Goal: Communication & Community: Participate in discussion

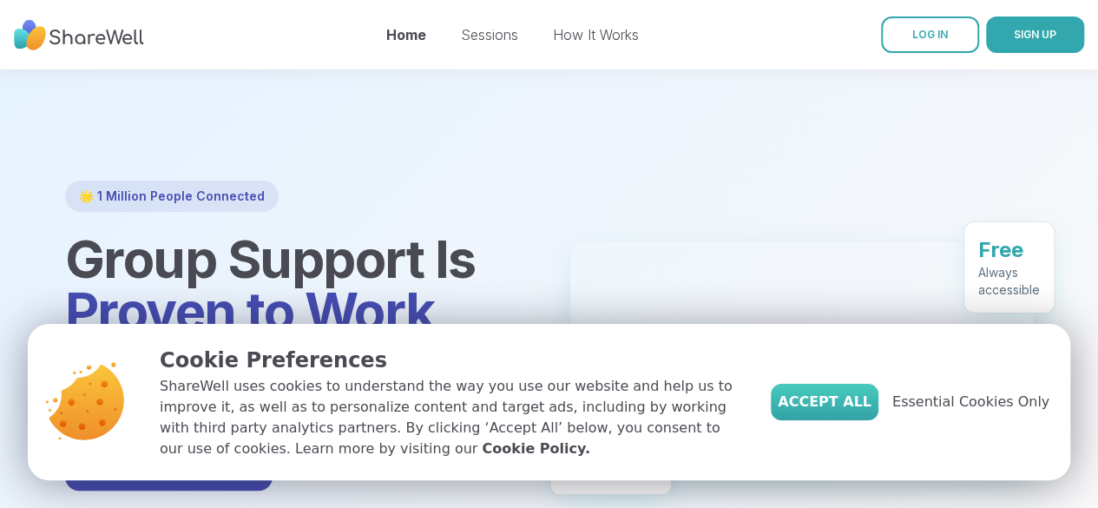
click at [854, 398] on span "Accept All" at bounding box center [824, 401] width 94 height 21
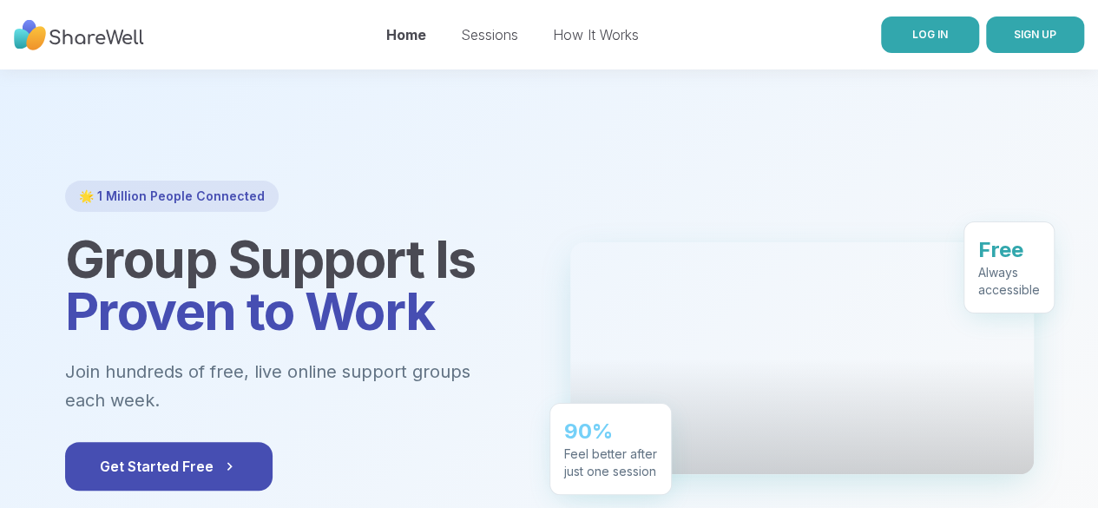
click at [912, 32] on span "LOG IN" at bounding box center [930, 34] width 36 height 13
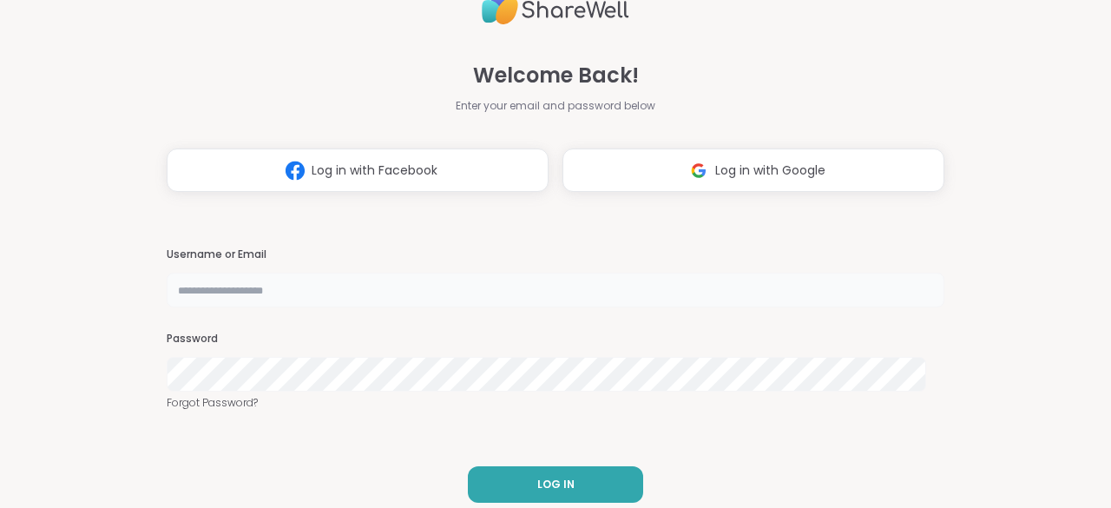
type input "**********"
click at [553, 483] on span "LOG IN" at bounding box center [555, 484] width 37 height 16
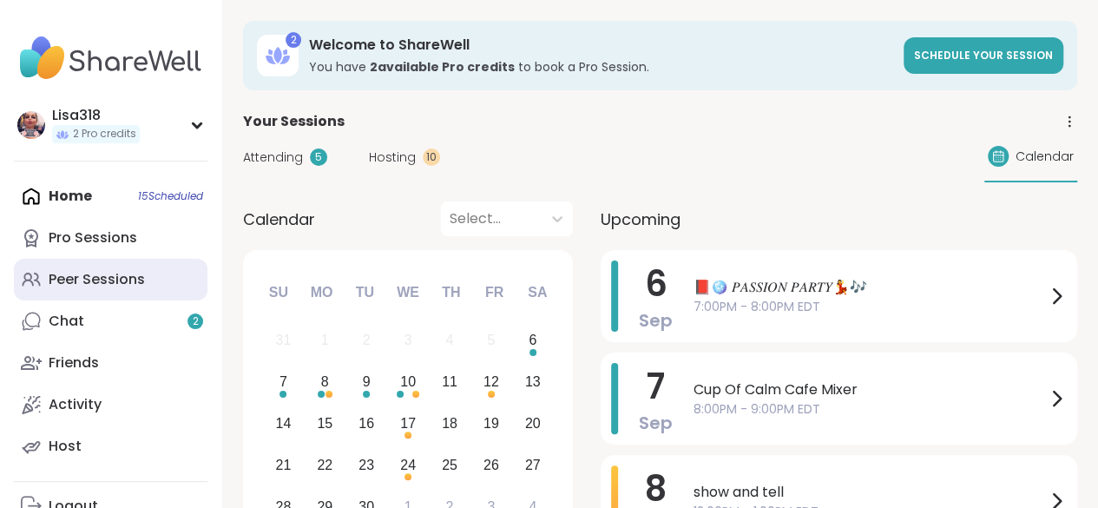
click at [121, 265] on link "Peer Sessions" at bounding box center [110, 280] width 193 height 42
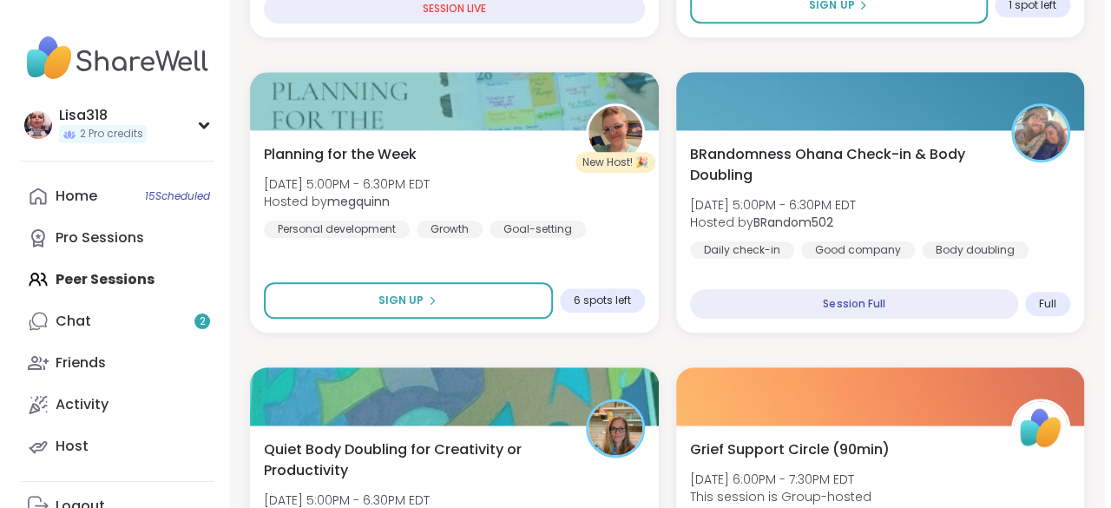
scroll to position [852, 0]
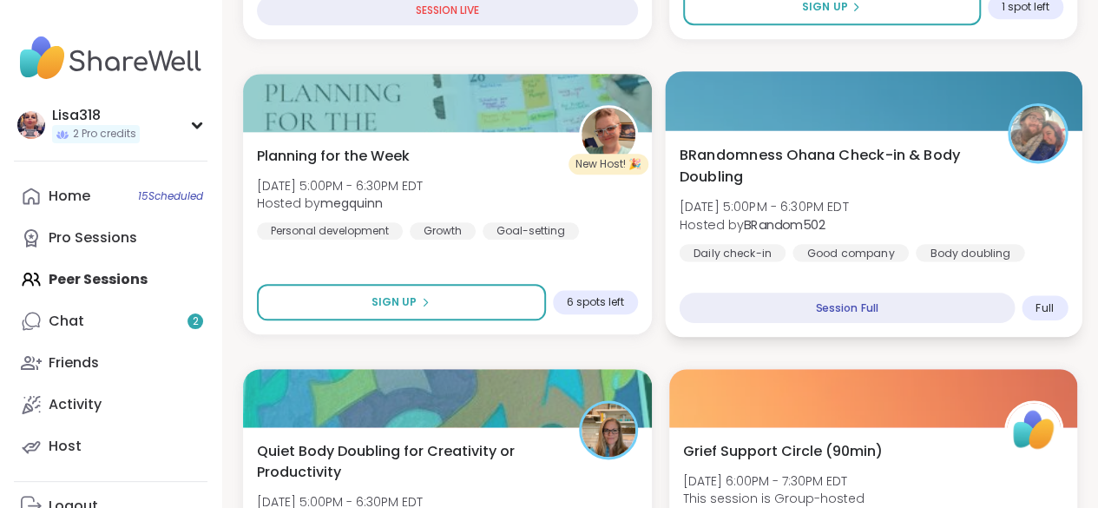
click at [959, 220] on div "BRandomness Ohana Check-in & Body Doubling [DATE] 5:00PM - 6:30PM EDT Hosted by…" at bounding box center [872, 202] width 388 height 117
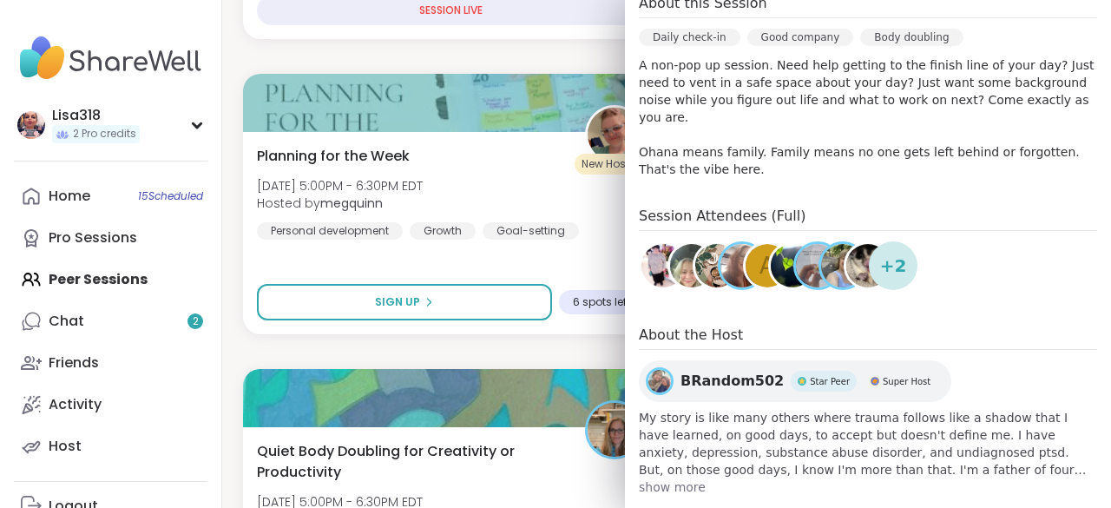
scroll to position [415, 0]
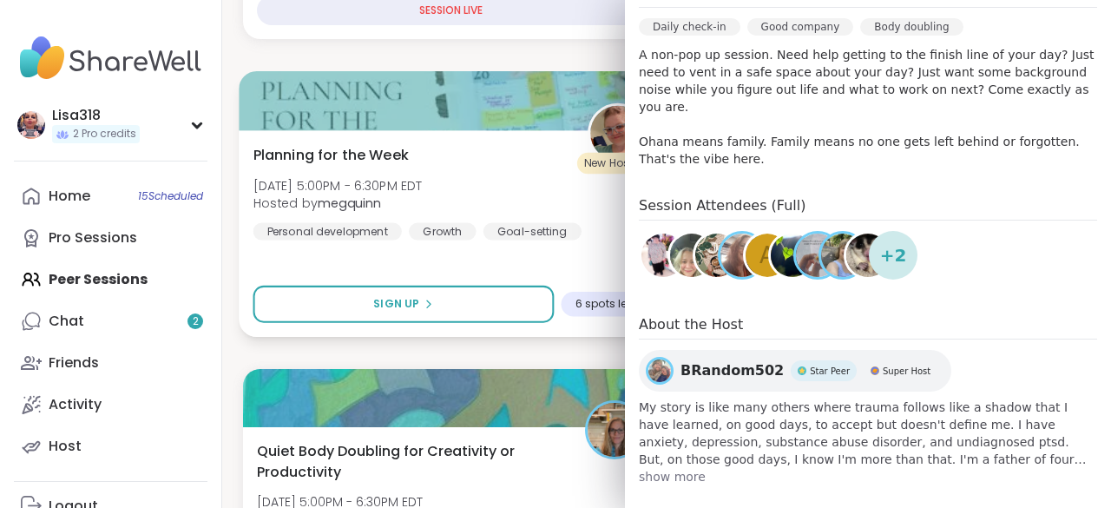
click at [501, 200] on div "Planning for the Week [DATE] 5:00PM - 6:30PM EDT Hosted by megquinn Personal de…" at bounding box center [450, 191] width 395 height 95
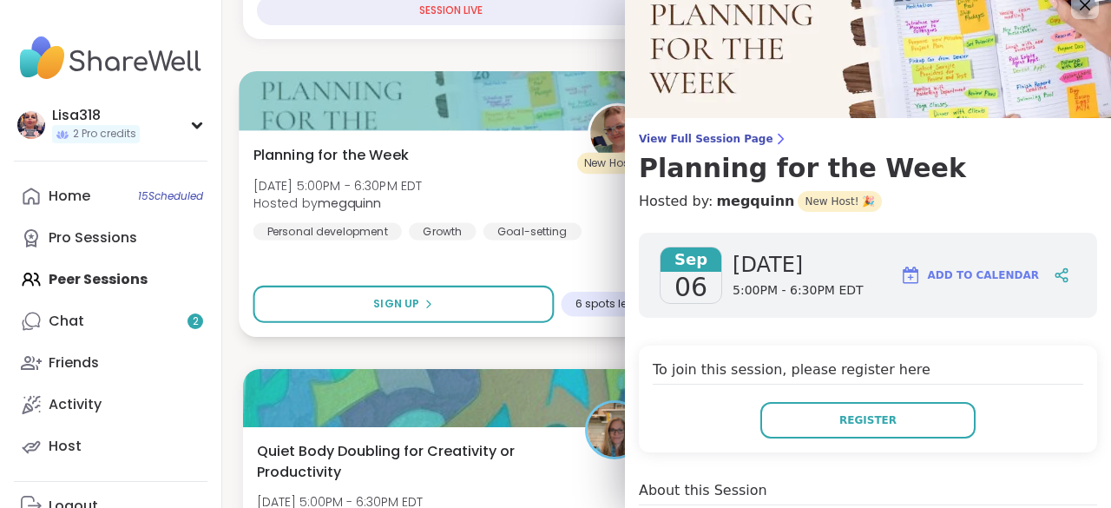
scroll to position [0, 0]
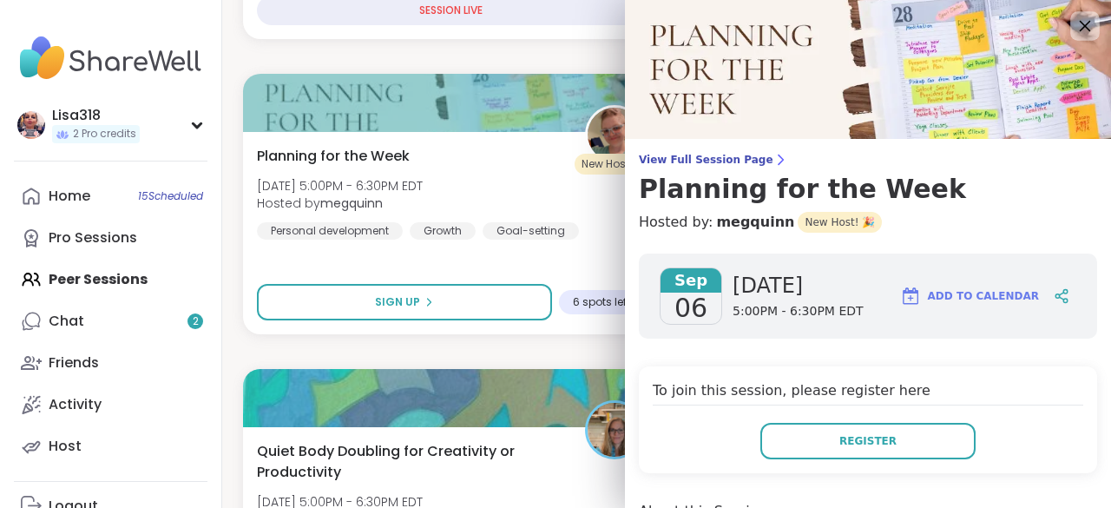
click at [1073, 32] on icon at bounding box center [1084, 26] width 22 height 22
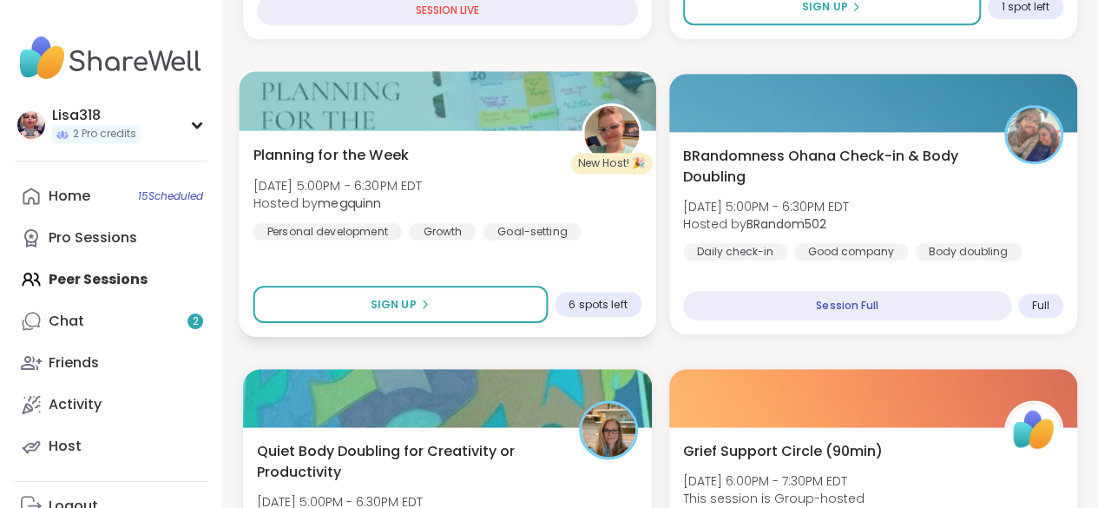
click at [597, 202] on div "Planning for the Week [DATE] 5:00PM - 6:30PM EDT Hosted by megquinn Personal de…" at bounding box center [447, 191] width 388 height 95
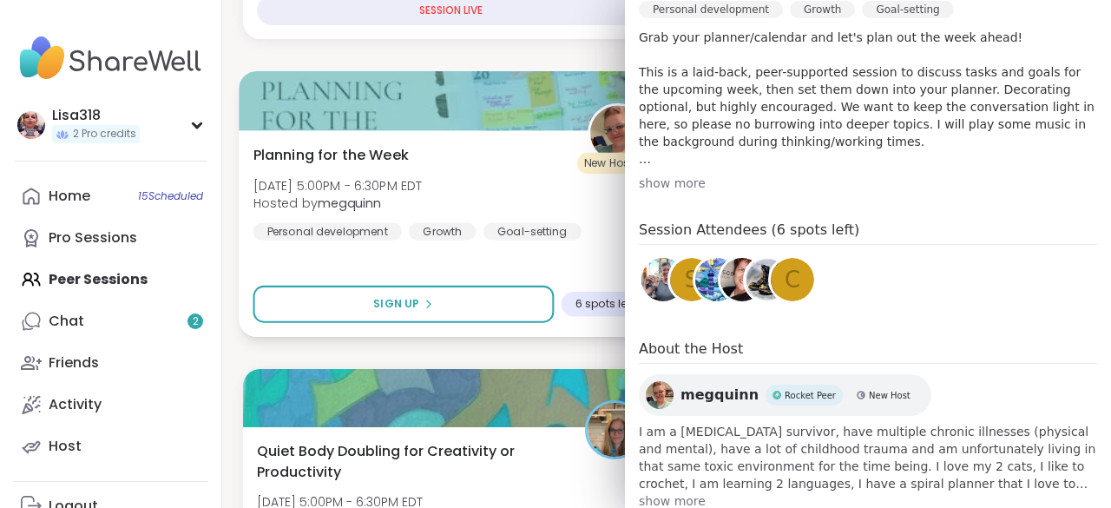
scroll to position [536, 0]
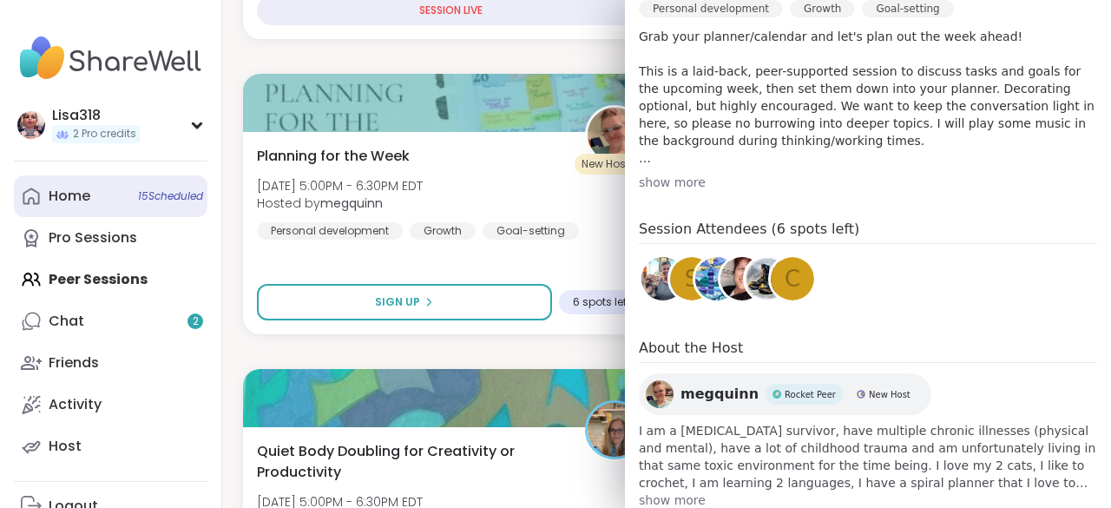
click at [170, 197] on span "15 Scheduled" at bounding box center [170, 196] width 65 height 14
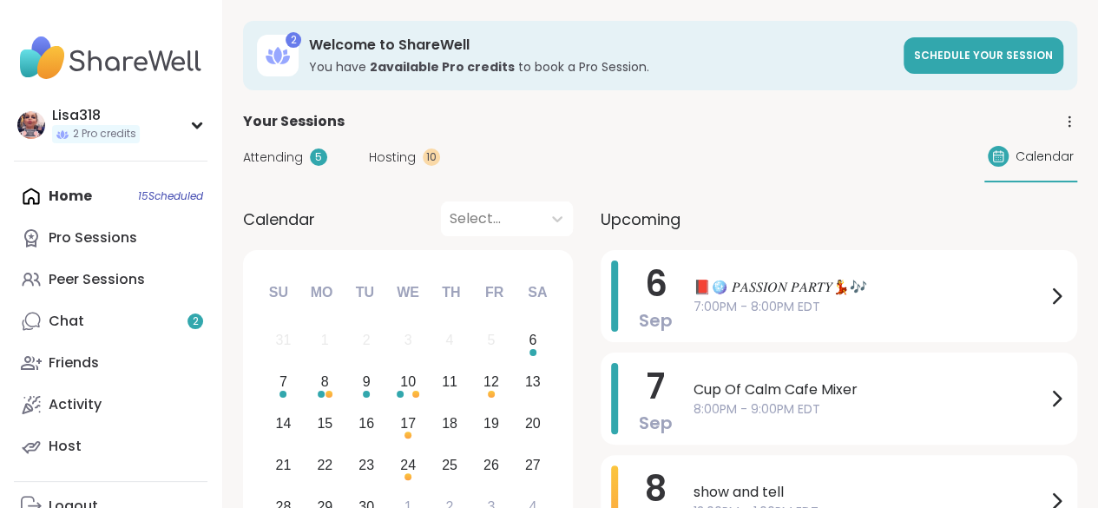
click at [430, 158] on div "10" at bounding box center [431, 156] width 17 height 17
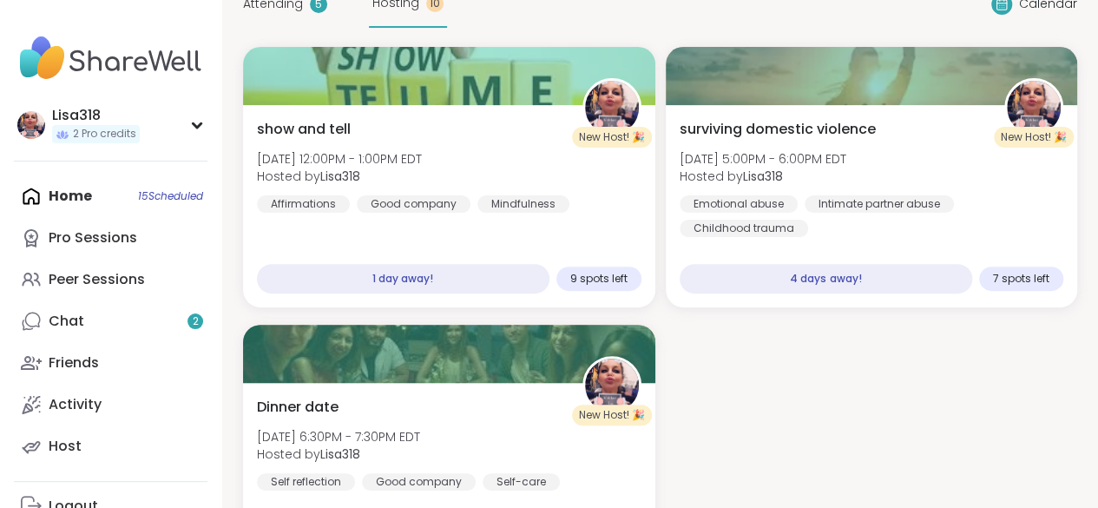
scroll to position [145, 0]
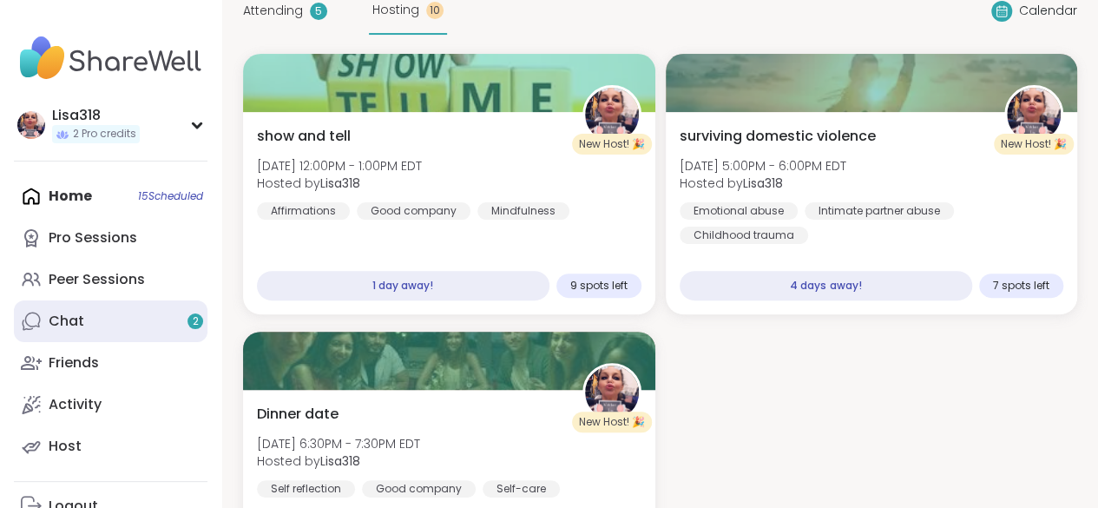
click at [66, 337] on link "Chat 2" at bounding box center [110, 321] width 193 height 42
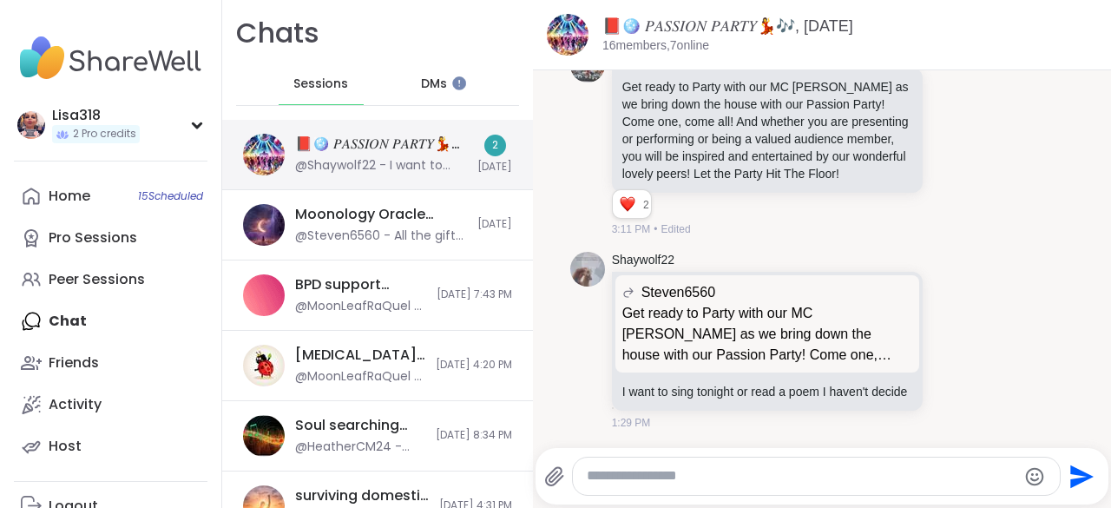
click at [442, 163] on div "@Shaywolf22 - I want to sing tonight or read a poem I haven't decide" at bounding box center [381, 165] width 172 height 17
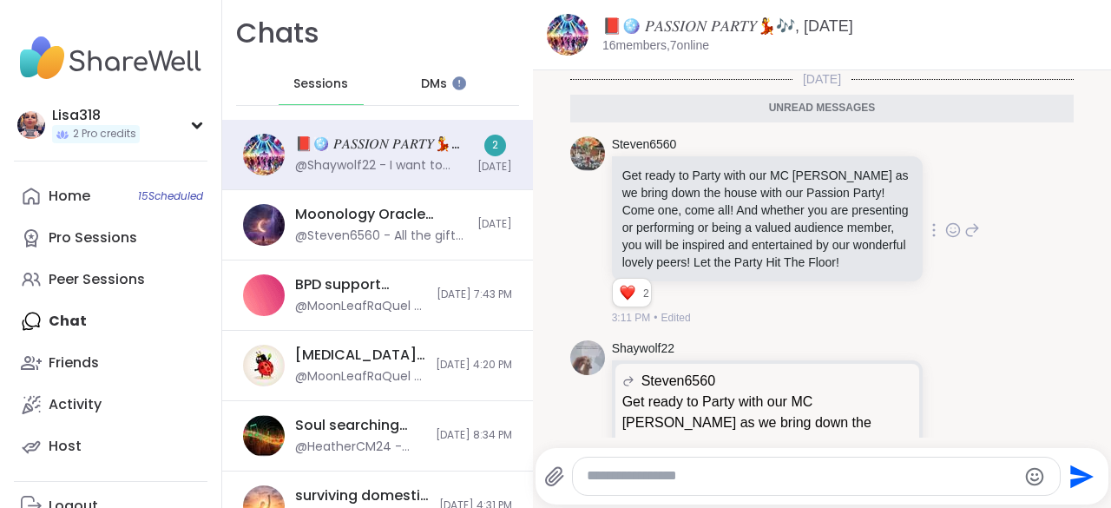
click at [964, 228] on icon at bounding box center [972, 230] width 16 height 21
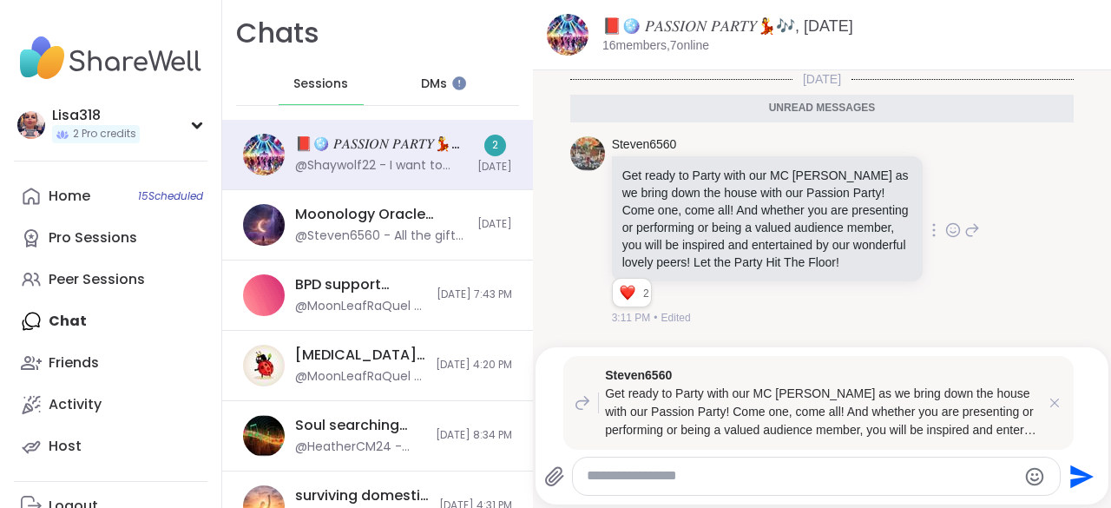
click at [945, 239] on icon at bounding box center [953, 229] width 16 height 17
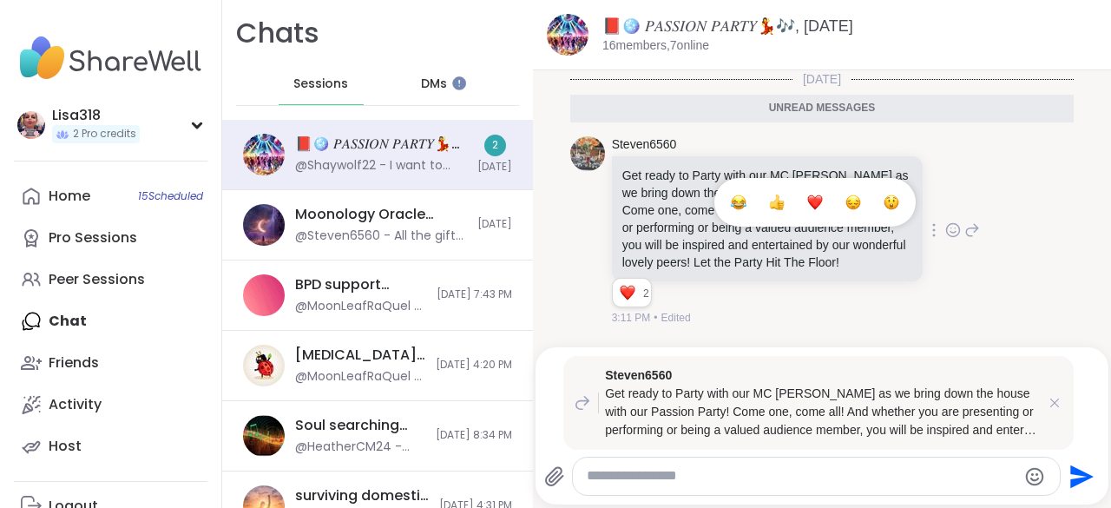
click at [807, 211] on span "Select Reaction: Heart" at bounding box center [815, 201] width 16 height 17
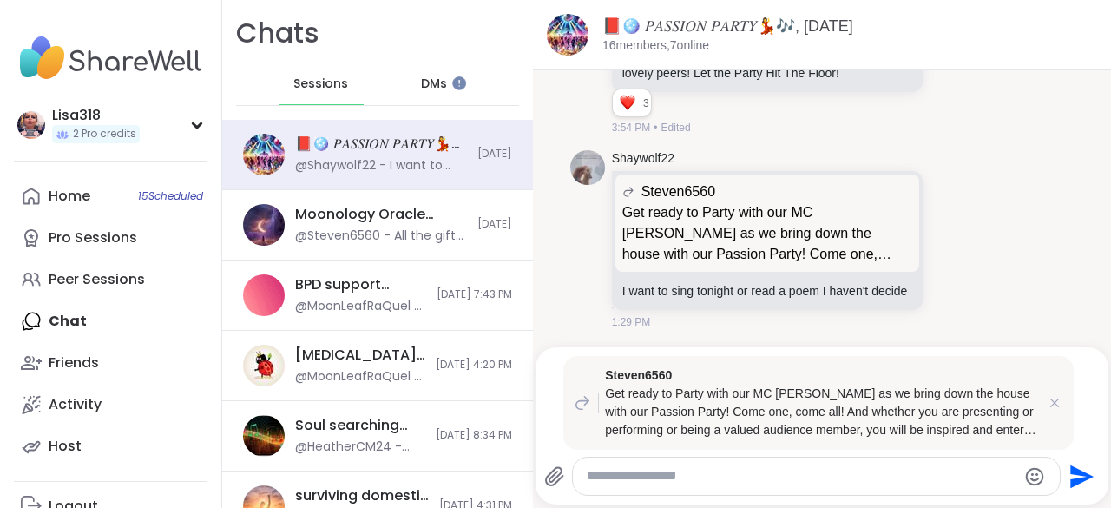
scroll to position [180, 0]
click at [1045, 403] on icon at bounding box center [1053, 402] width 17 height 17
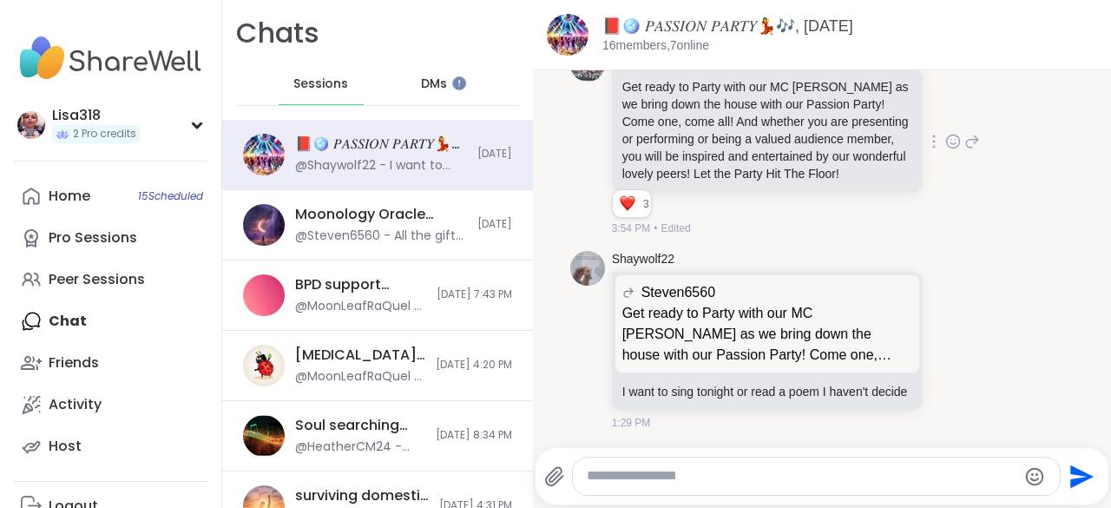
click at [654, 479] on textarea "Type your message" at bounding box center [801, 476] width 429 height 18
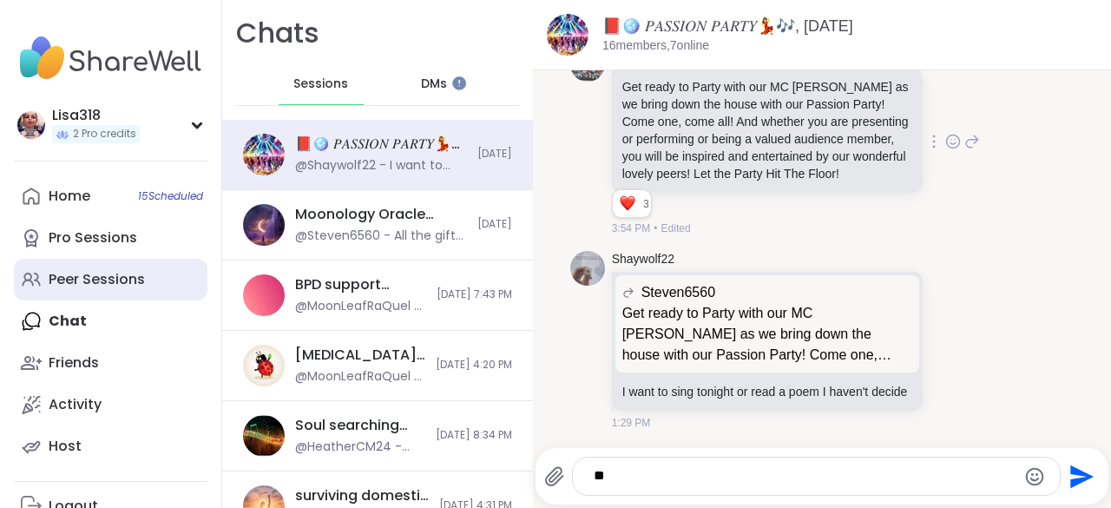
type textarea "*"
